Goal: Transaction & Acquisition: Purchase product/service

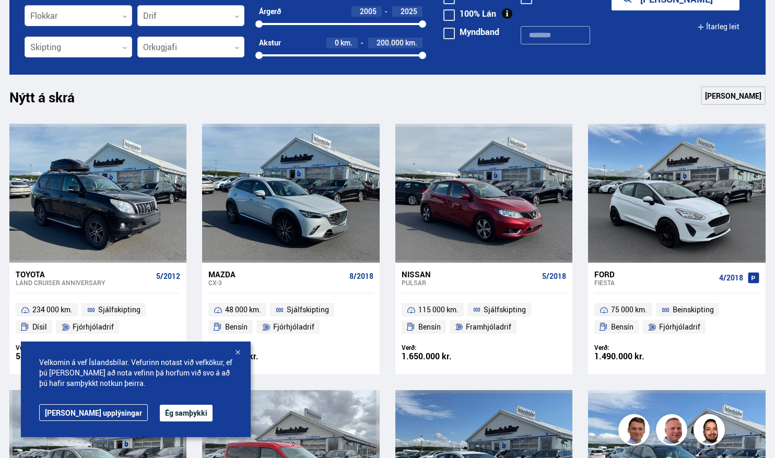
scroll to position [418, 0]
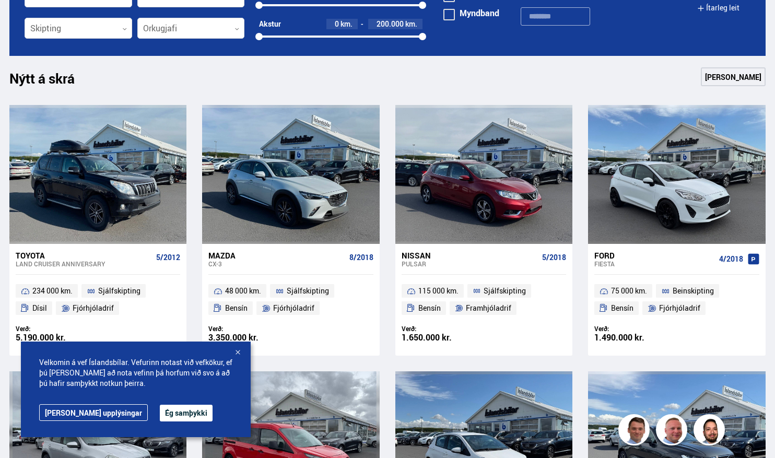
click at [239, 353] on div at bounding box center [237, 353] width 10 height 10
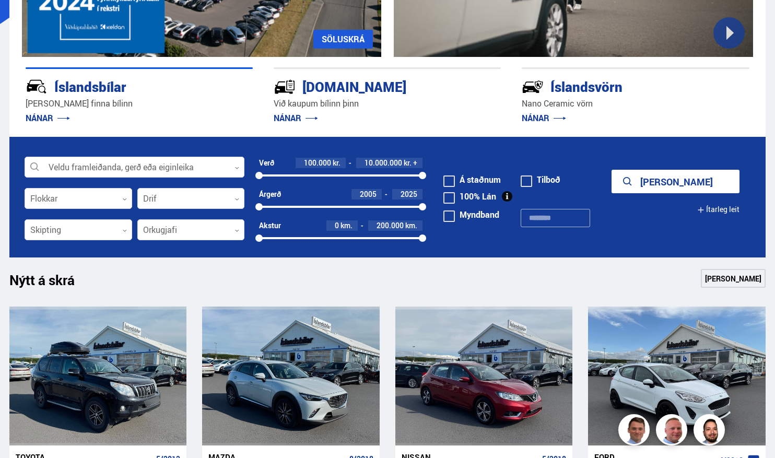
scroll to position [209, 0]
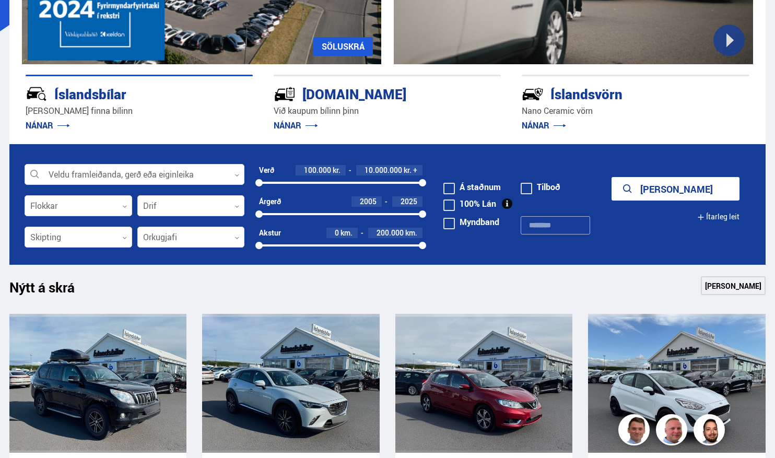
click at [738, 288] on link "[PERSON_NAME]" at bounding box center [733, 285] width 65 height 19
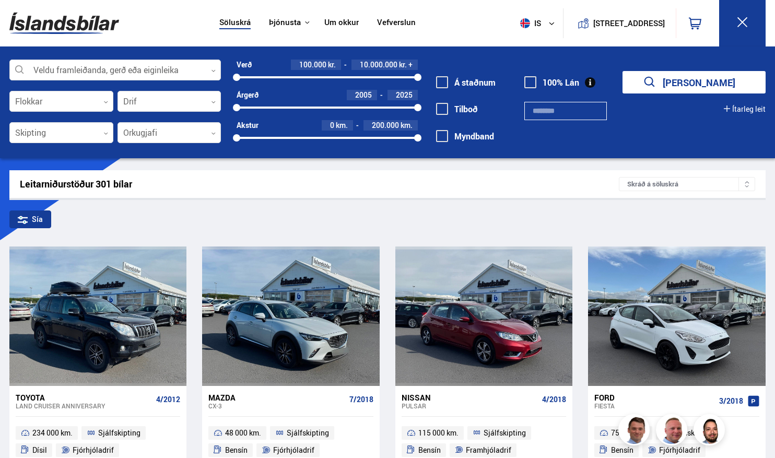
click at [548, 24] on icon at bounding box center [551, 23] width 6 height 6
click at [522, 44] on link "en" at bounding box center [531, 44] width 55 height 15
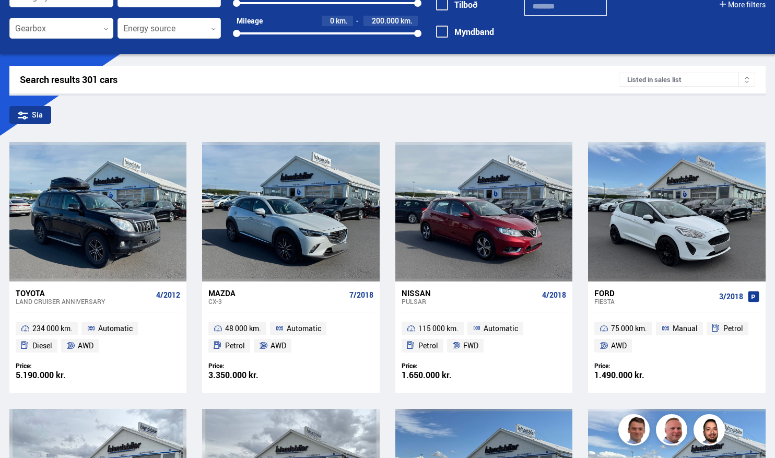
scroll to position [157, 0]
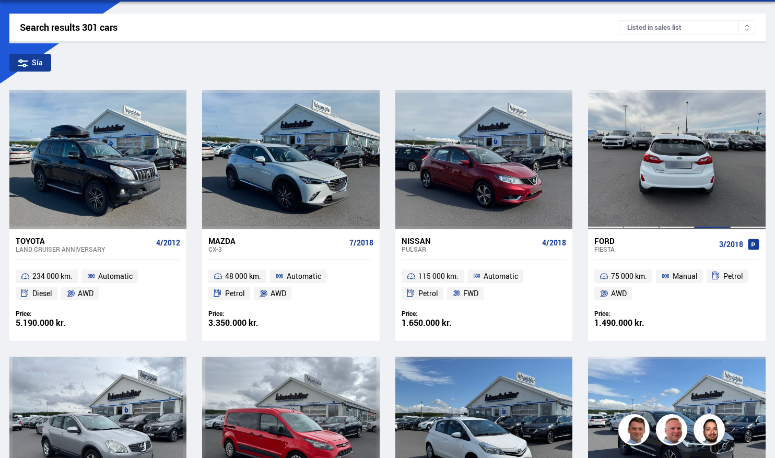
click at [700, 169] on div at bounding box center [712, 159] width 36 height 139
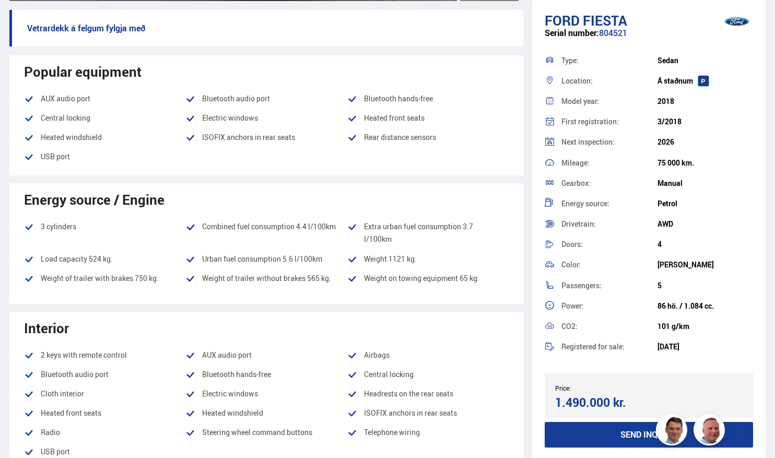
scroll to position [365, 0]
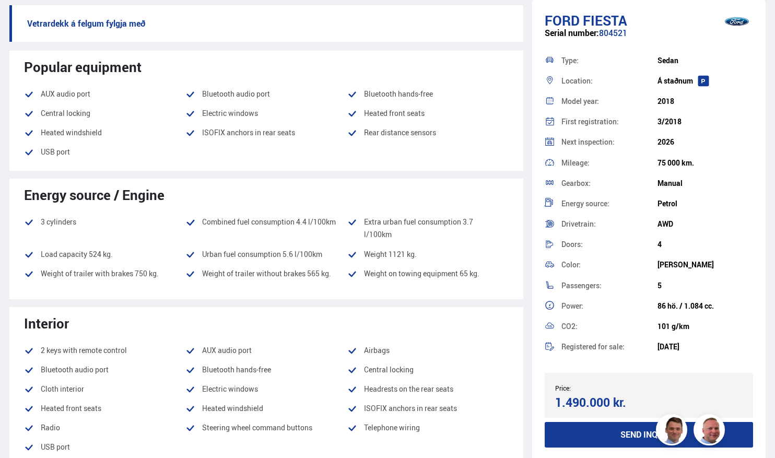
drag, startPoint x: 611, startPoint y: 403, endPoint x: 556, endPoint y: 405, distance: 55.4
click at [556, 405] on div "1.490.000 kr." at bounding box center [600, 402] width 90 height 14
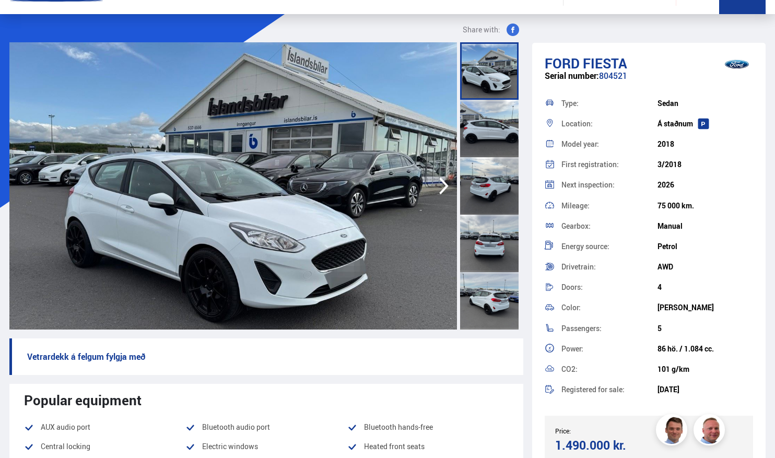
scroll to position [0, 0]
